Goal: Task Accomplishment & Management: Manage account settings

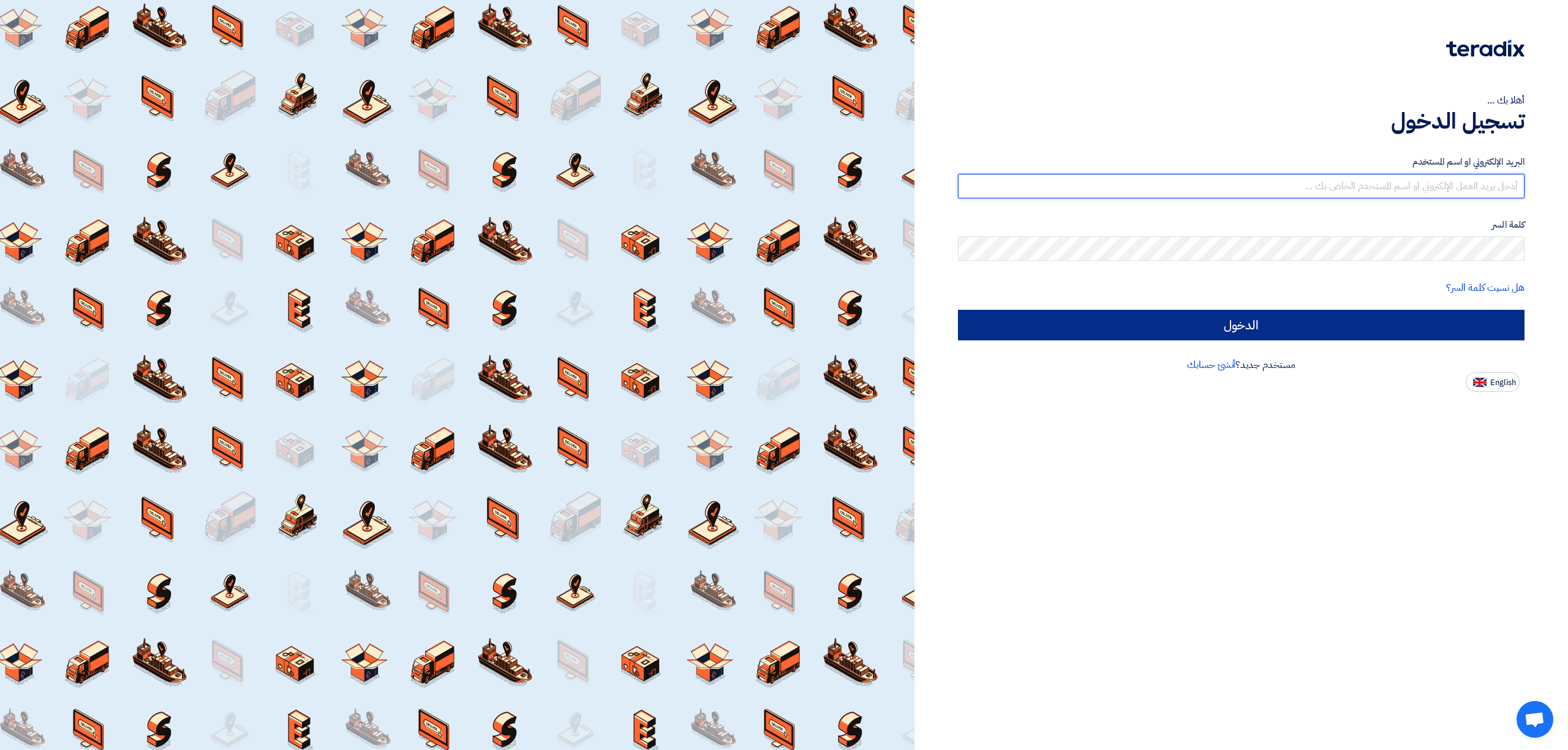
type input "[EMAIL_ADDRESS][DOMAIN_NAME]"
click at [1399, 322] on input "الدخول" at bounding box center [1241, 325] width 566 height 31
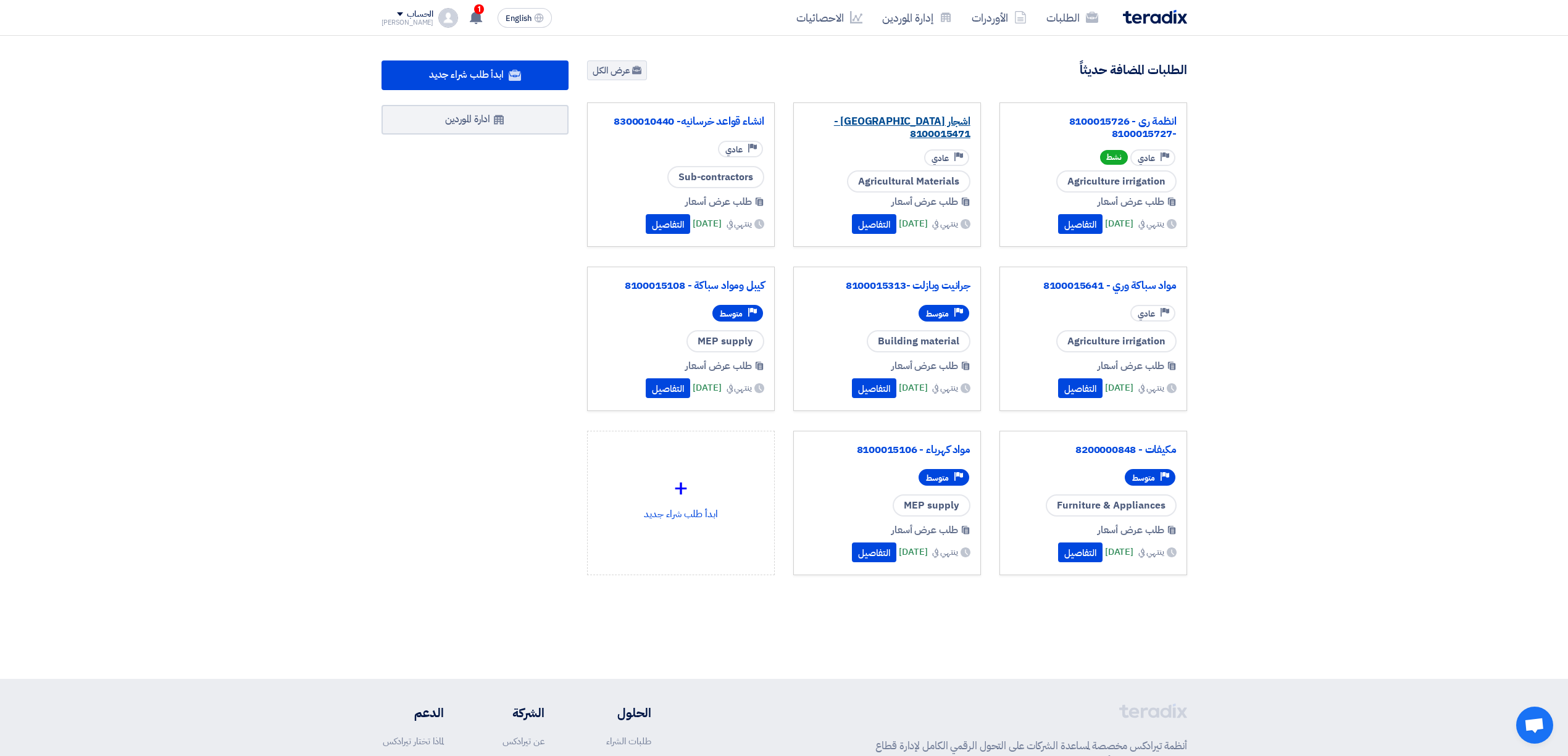
click at [912, 124] on link "اشجار [GEOGRAPHIC_DATA] - 8100015471" at bounding box center [887, 128] width 166 height 25
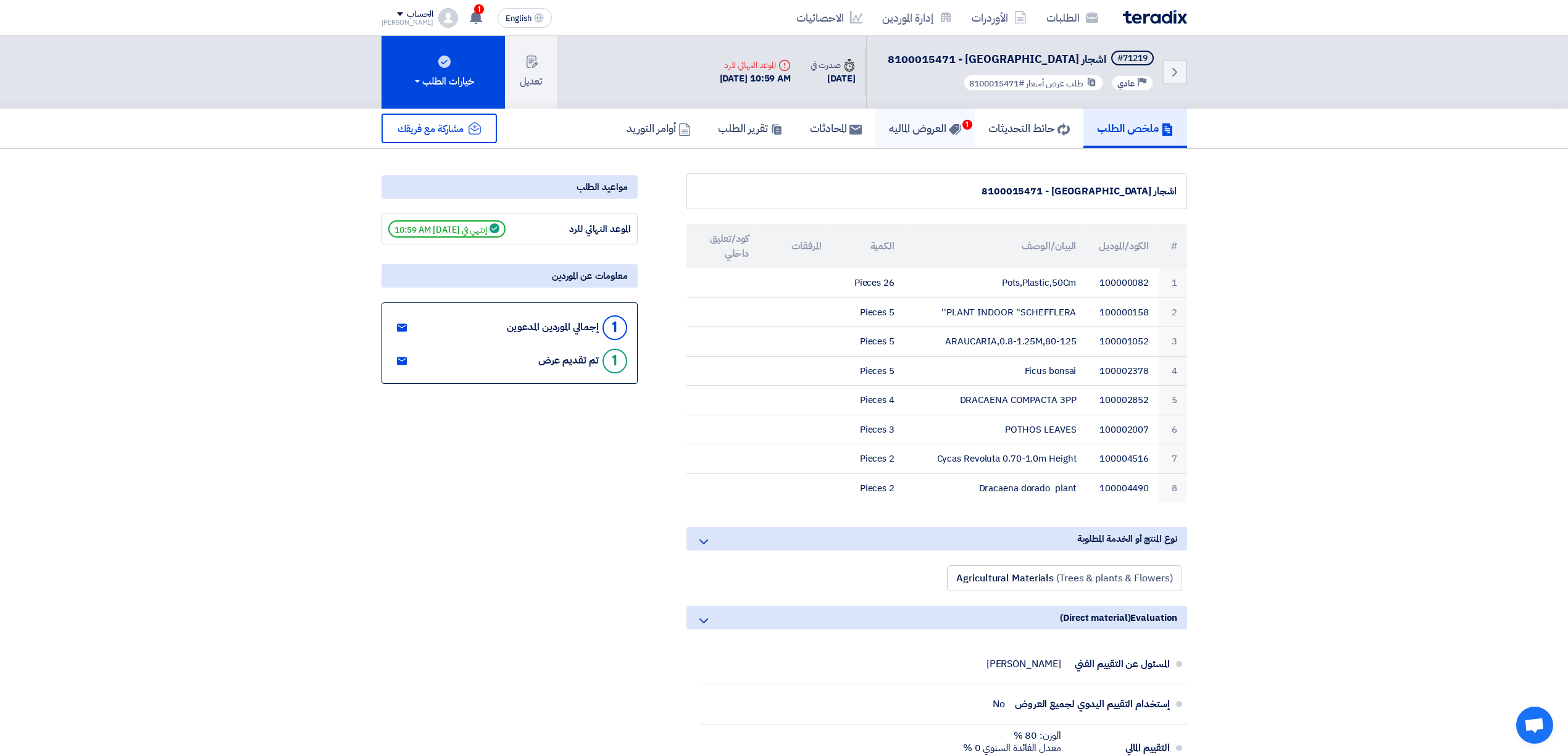
click at [889, 131] on h5 "العروض الماليه 1" at bounding box center [925, 128] width 72 height 14
